Goal: Task Accomplishment & Management: Use online tool/utility

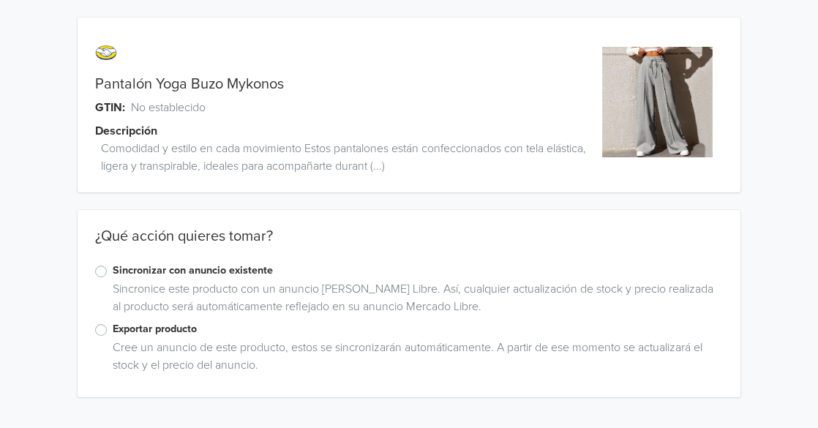
click at [113, 271] on label "Sincronizar con anuncio existente" at bounding box center [418, 271] width 611 height 16
click at [0, 0] on input "Sincronizar con anuncio existente" at bounding box center [0, 0] width 0 height 0
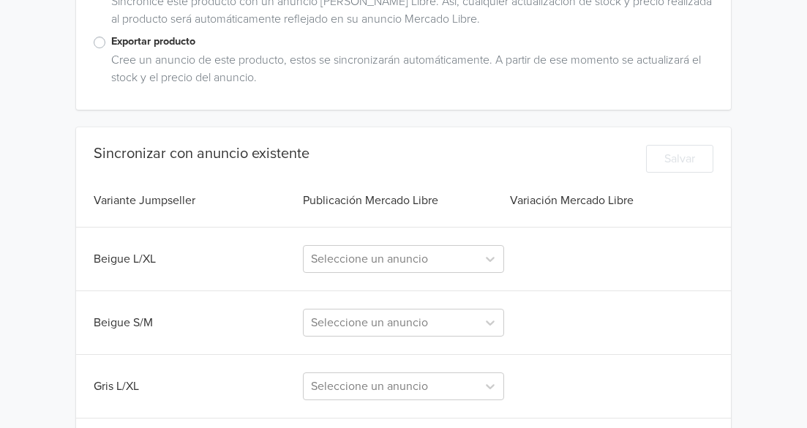
scroll to position [294, 0]
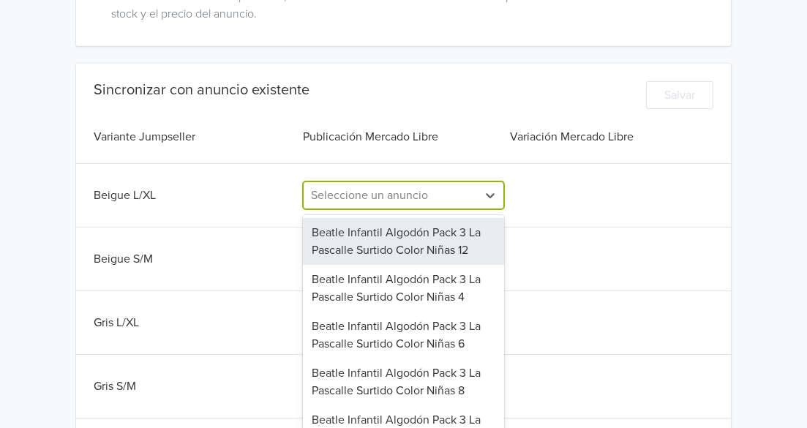
click at [364, 209] on div "155 results available. Use Up and Down to choose options, press Enter to select…" at bounding box center [403, 195] width 200 height 28
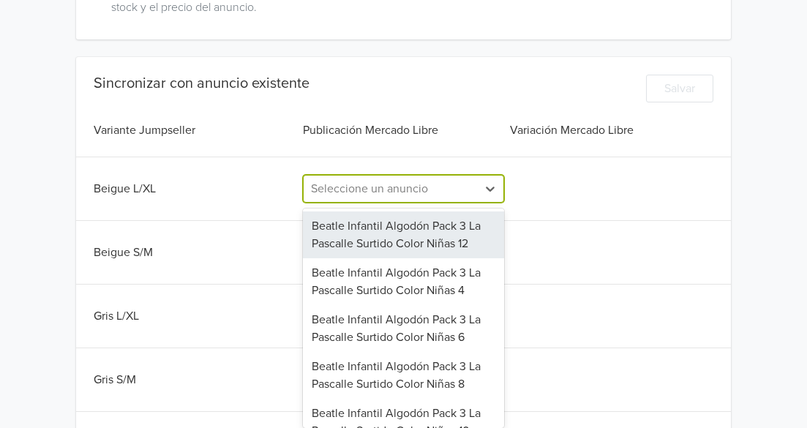
scroll to position [364, 0]
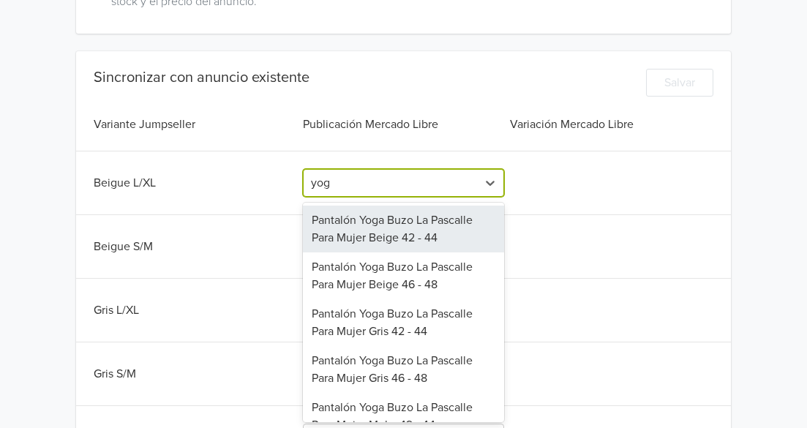
type input "yoga"
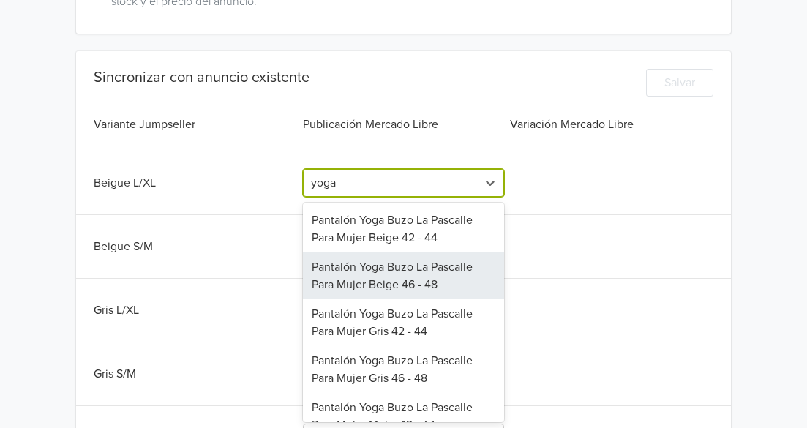
click at [405, 272] on div "Pantalón Yoga Buzo La Pascalle Para Mujer Beige 46 - 48" at bounding box center [403, 275] width 200 height 47
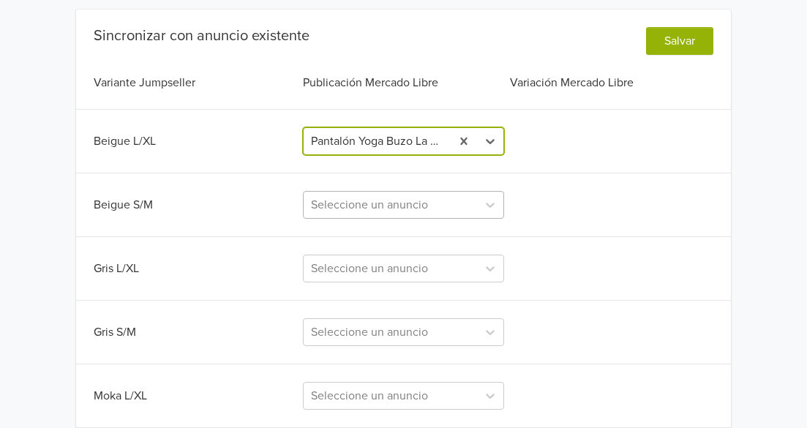
click at [368, 219] on div "Seleccione un anuncio" at bounding box center [403, 205] width 200 height 28
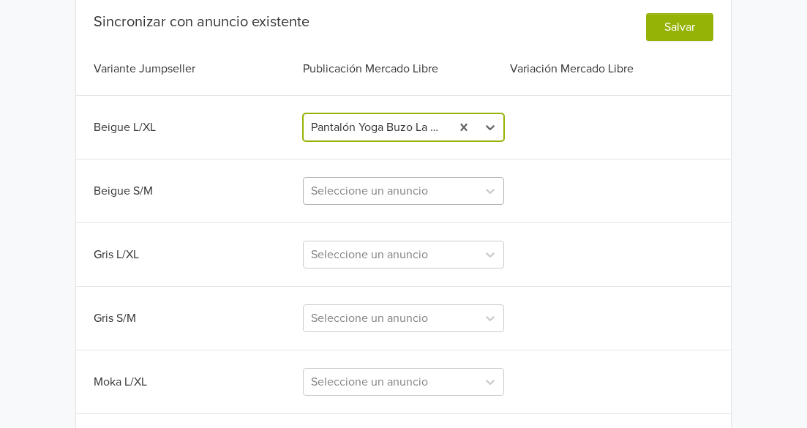
scroll to position [427, 0]
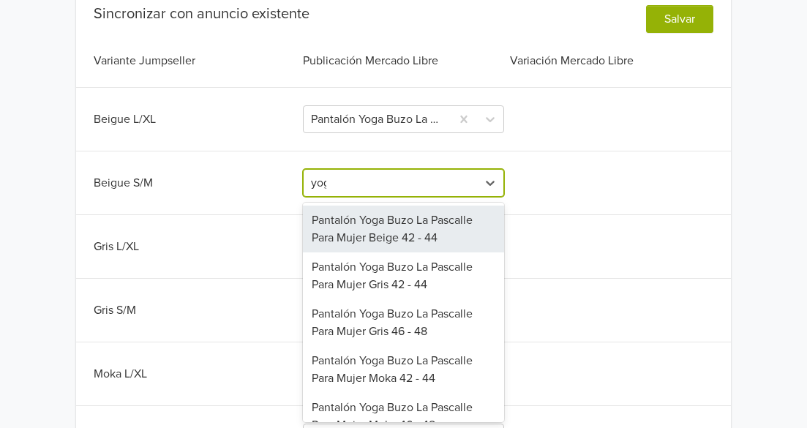
type input "yoga"
click at [388, 229] on div "Pantalón Yoga Buzo La Pascalle Para Mujer Beige 42 - 44" at bounding box center [403, 229] width 200 height 47
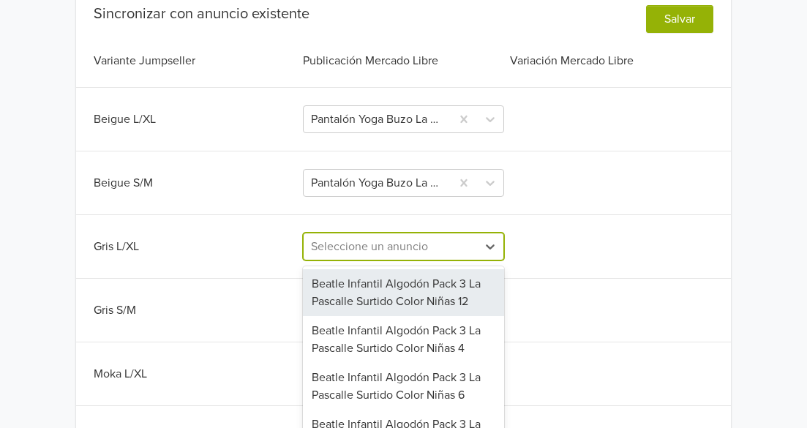
click at [364, 244] on div "153 results available. Use Up and Down to choose options, press Enter to select…" at bounding box center [403, 247] width 200 height 28
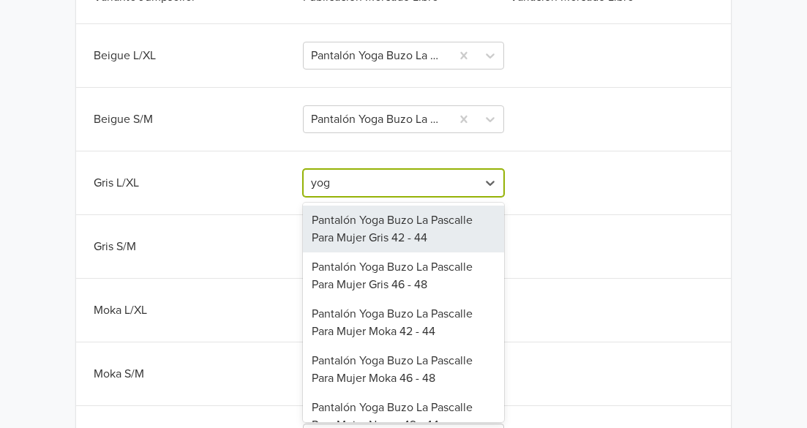
type input "yoga"
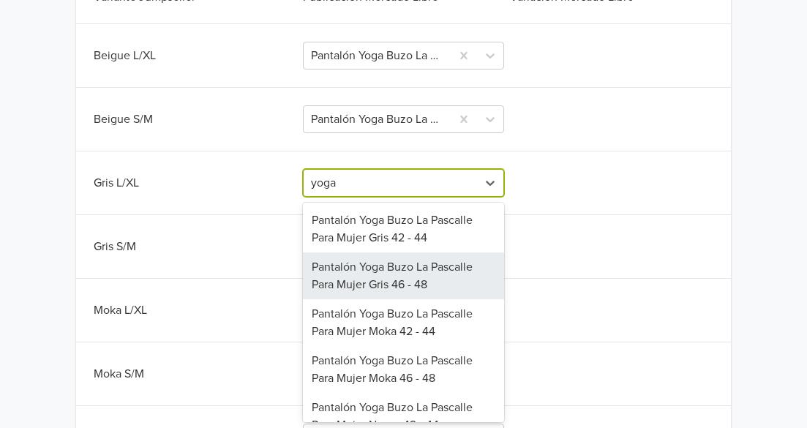
click at [383, 279] on div "Pantalón Yoga Buzo La Pascalle Para Mujer Gris 46 - 48" at bounding box center [403, 275] width 200 height 47
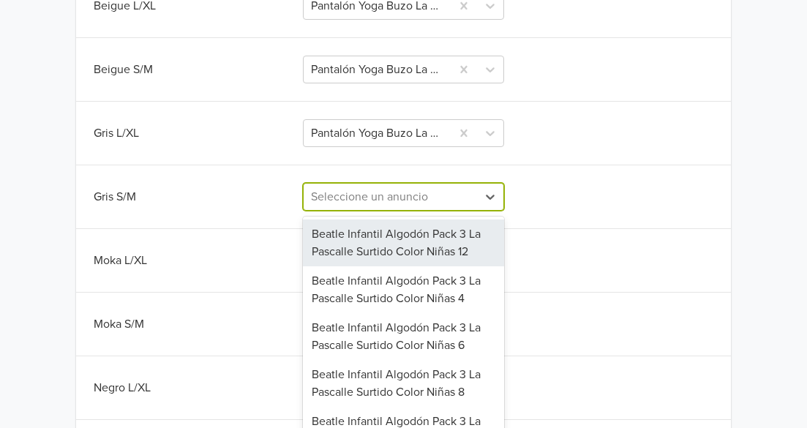
click at [369, 211] on div "152 results available. Use Up and Down to choose options, press Enter to select…" at bounding box center [403, 197] width 200 height 28
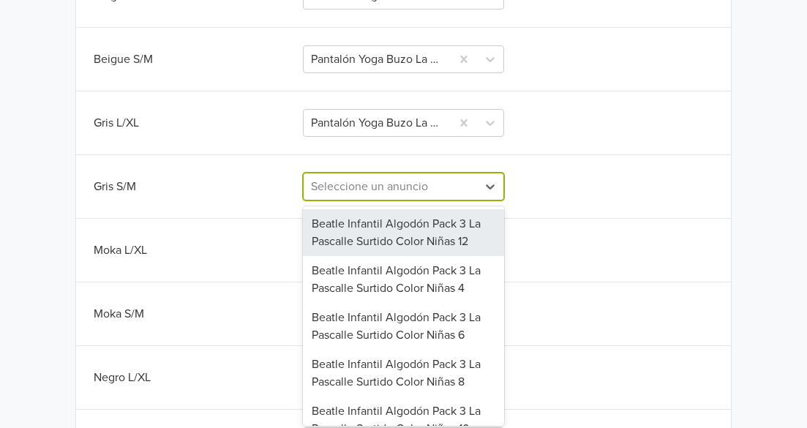
scroll to position [555, 0]
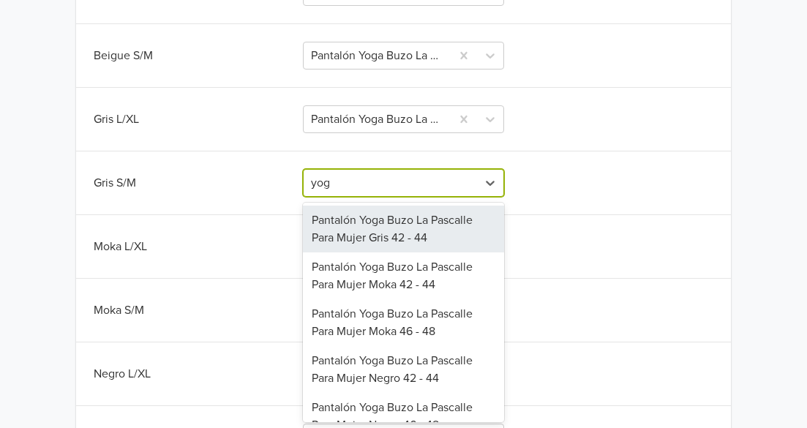
type input "yoga"
click at [365, 232] on div "Pantalón Yoga Buzo La Pascalle Para Mujer Gris 42 - 44" at bounding box center [403, 229] width 200 height 47
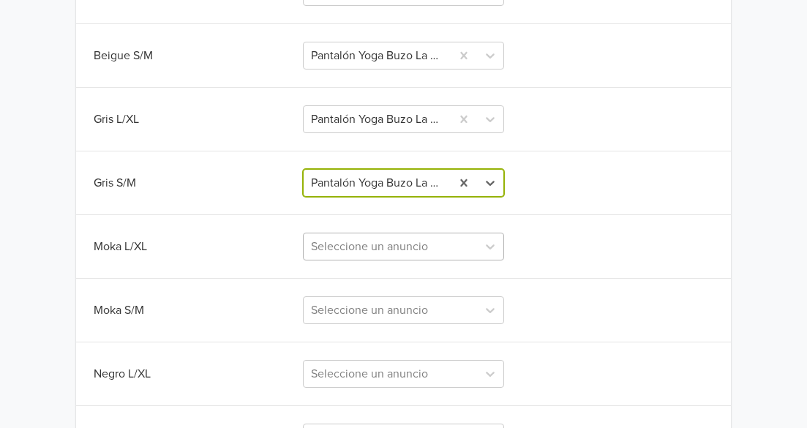
click at [364, 250] on div "Seleccione un anuncio" at bounding box center [403, 247] width 200 height 28
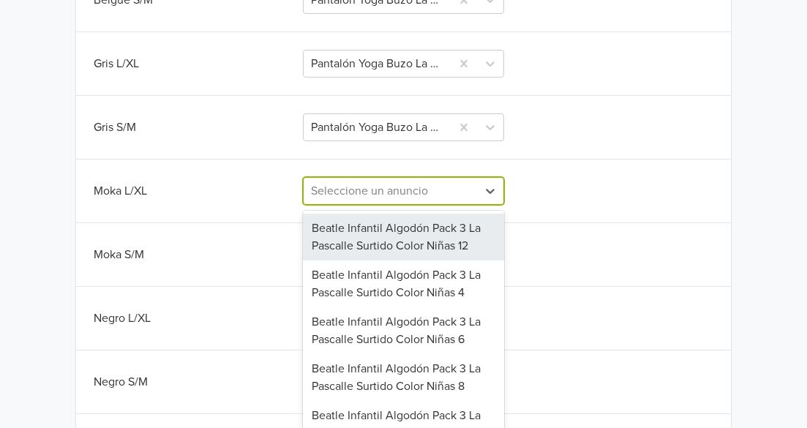
scroll to position [618, 0]
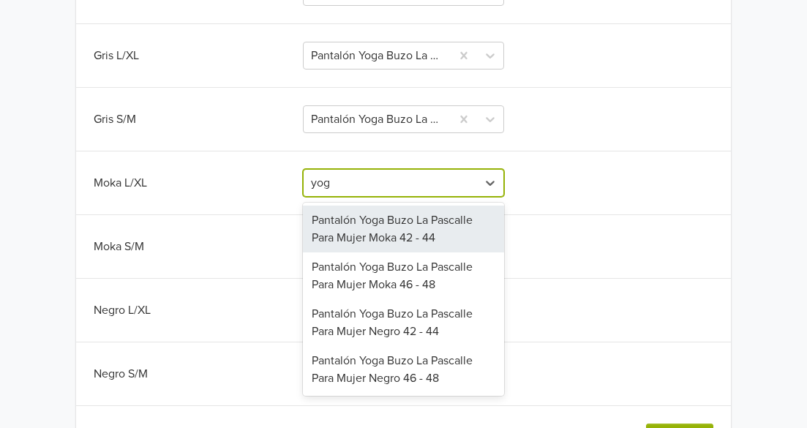
type input "yoga"
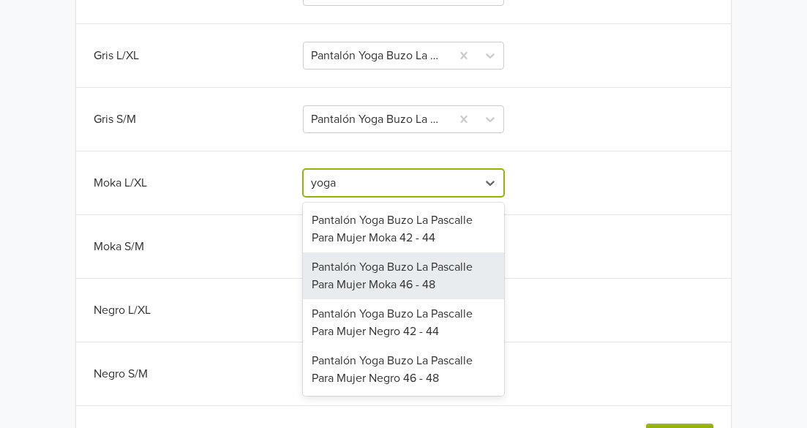
click at [386, 275] on div "Pantalón Yoga Buzo La Pascalle Para Mujer Moka 46 - 48" at bounding box center [403, 275] width 200 height 47
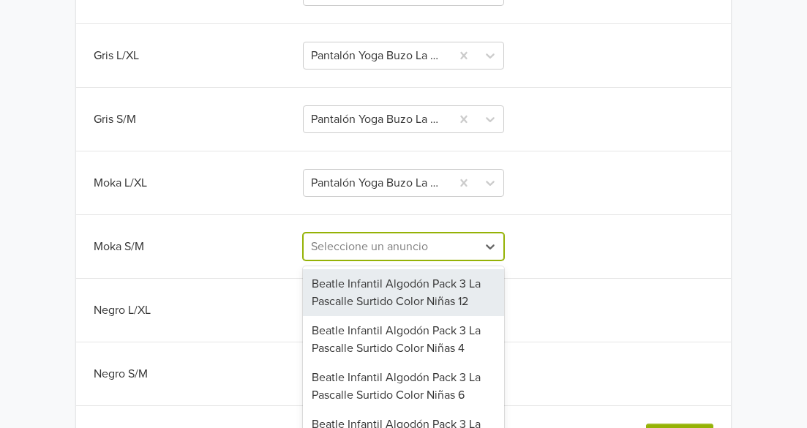
click at [372, 243] on div "151 results available. Use Up and Down to choose options, press Enter to select…" at bounding box center [403, 247] width 200 height 28
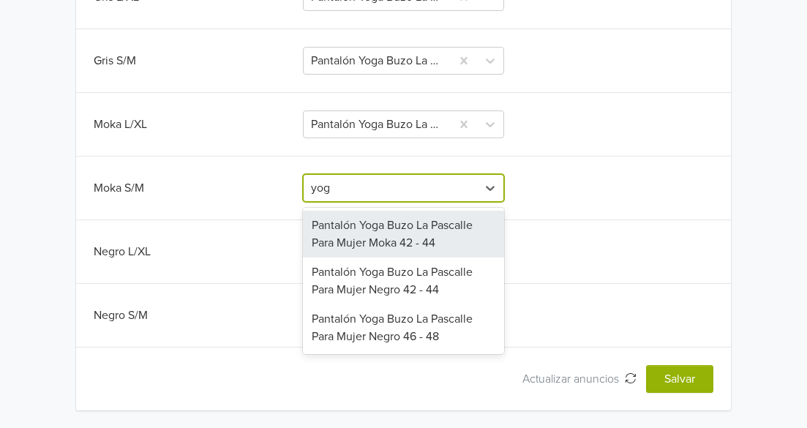
type input "yoga"
click at [372, 243] on div "Pantalón Yoga Buzo La Pascalle Para Mujer Moka 42 - 44" at bounding box center [403, 234] width 200 height 47
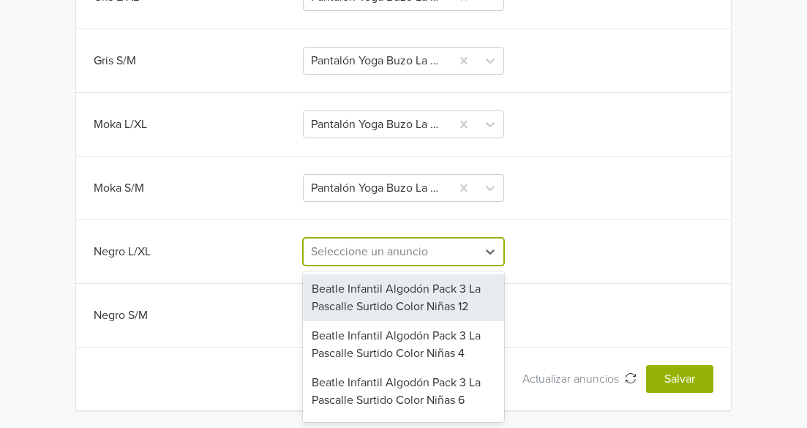
click at [374, 249] on div at bounding box center [390, 251] width 158 height 20
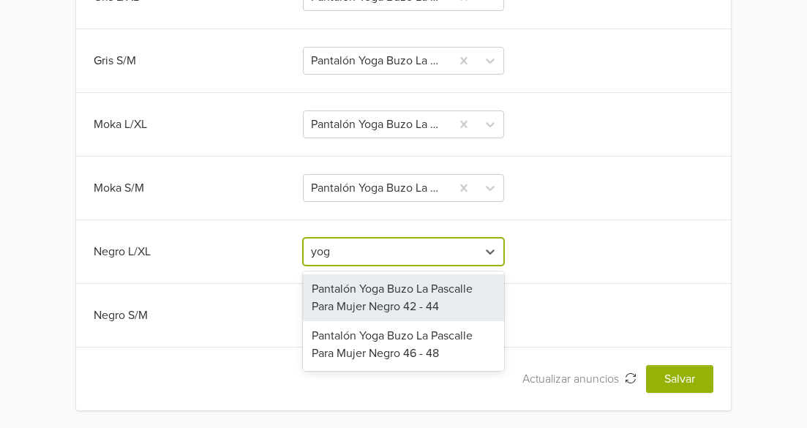
type input "yoga"
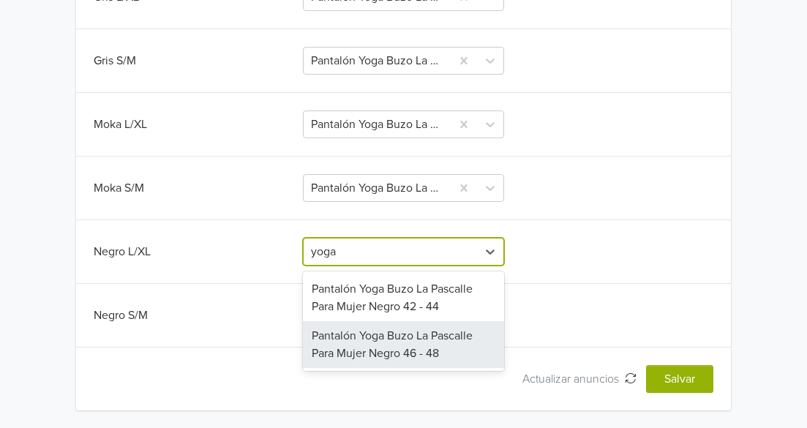
click at [391, 348] on div "Pantalón Yoga Buzo La Pascalle Para Mujer Negro 46 - 48" at bounding box center [403, 344] width 200 height 47
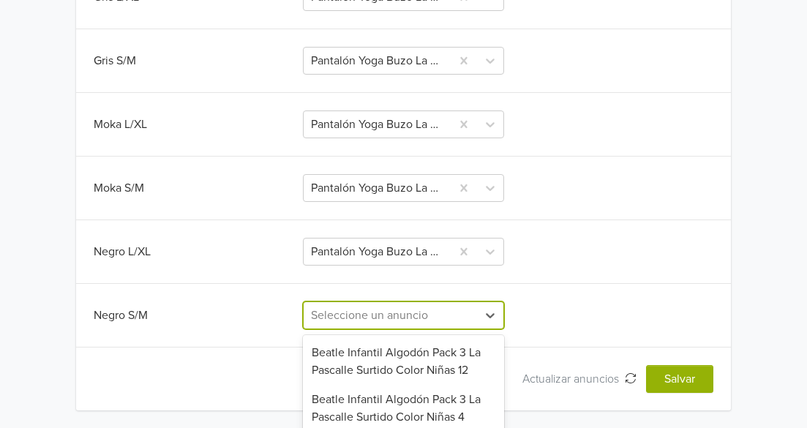
click at [373, 309] on div "149 results available. Use Up and Down to choose options, press Enter to select…" at bounding box center [403, 315] width 200 height 28
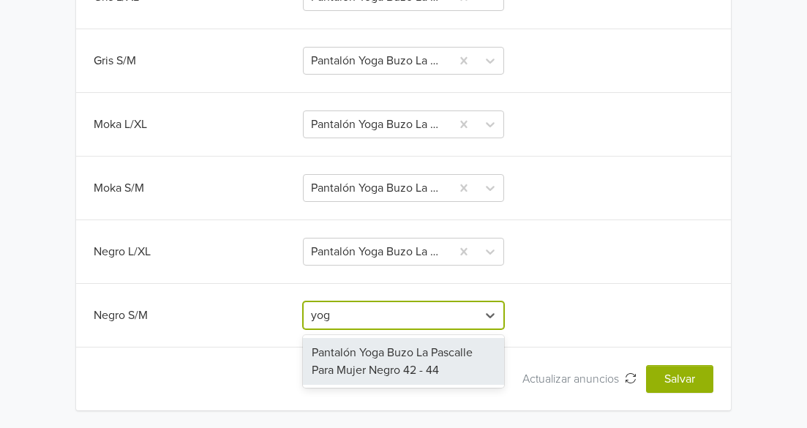
type input "yoga"
click at [378, 346] on div "Pantalón Yoga Buzo La Pascalle Para Mujer Negro 42 - 44" at bounding box center [403, 361] width 200 height 47
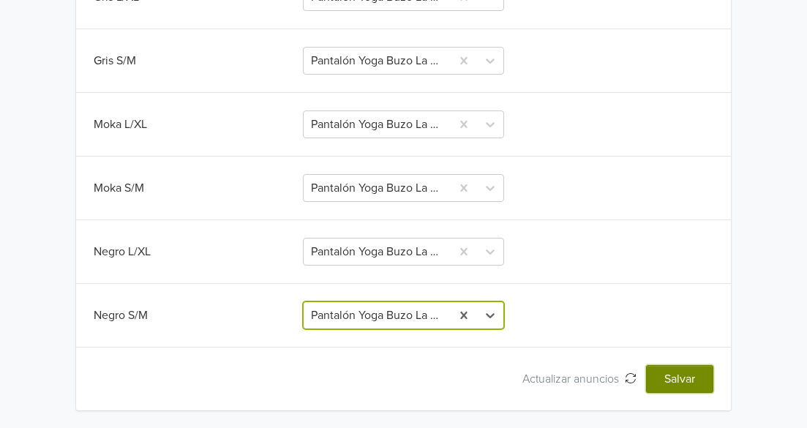
click at [677, 378] on button "Salvar" at bounding box center [679, 379] width 67 height 28
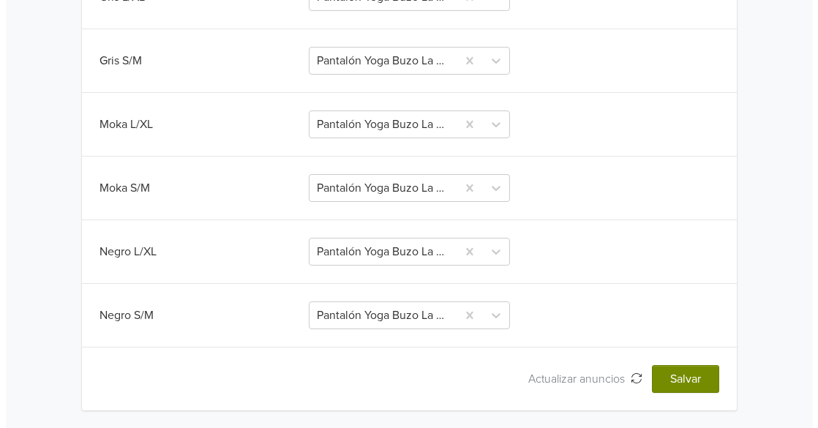
scroll to position [0, 0]
